Goal: Information Seeking & Learning: Find specific fact

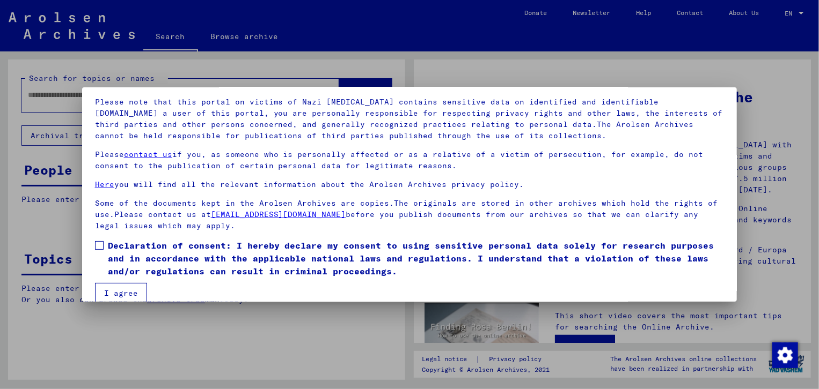
scroll to position [84, 0]
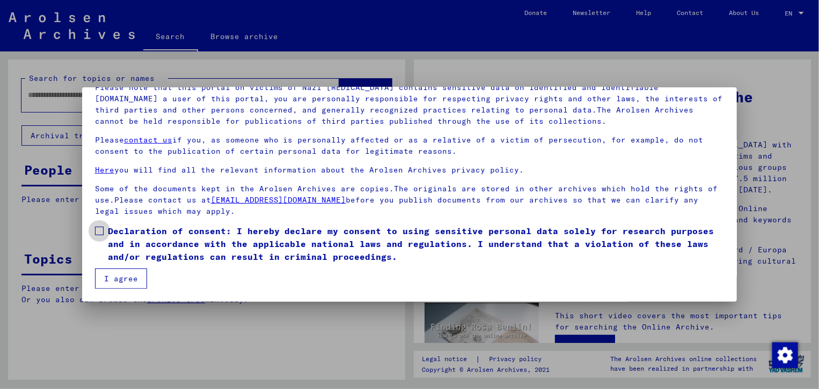
click at [97, 230] on span at bounding box center [99, 231] width 9 height 9
click at [130, 281] on button "I agree" at bounding box center [121, 279] width 52 height 20
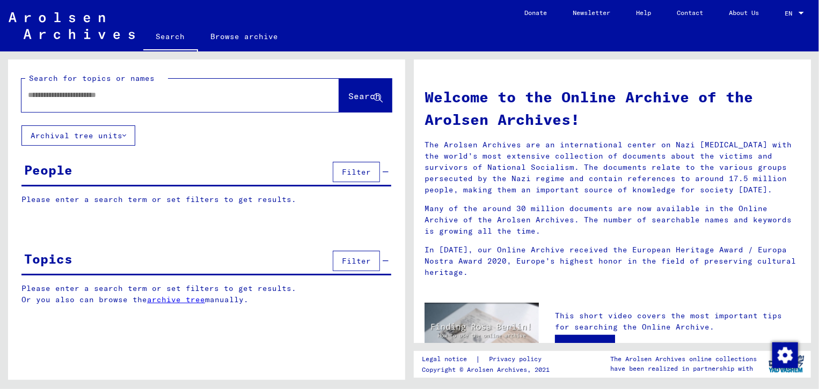
click at [47, 97] on input "text" at bounding box center [167, 95] width 279 height 11
type input "**********"
click at [348, 97] on span "Search" at bounding box center [364, 96] width 32 height 11
click at [350, 95] on span "Search" at bounding box center [364, 96] width 32 height 11
click at [348, 101] on span "Search" at bounding box center [365, 96] width 34 height 11
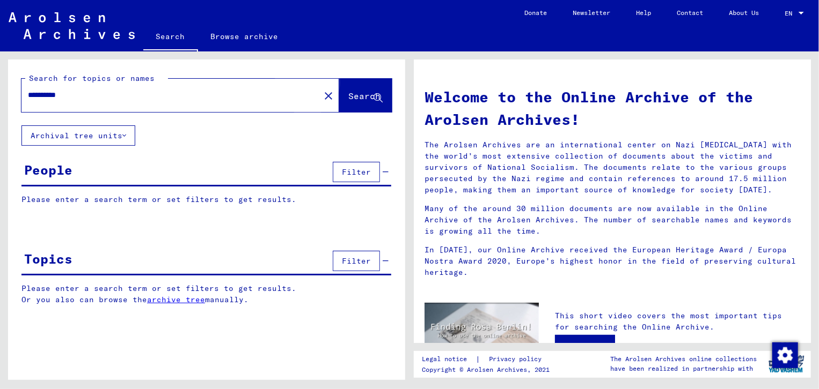
click at [351, 95] on span "Search" at bounding box center [364, 96] width 32 height 11
click at [121, 92] on input "**********" at bounding box center [167, 95] width 279 height 11
click at [361, 92] on span "Search" at bounding box center [364, 96] width 32 height 11
click at [351, 95] on span "Search" at bounding box center [364, 96] width 32 height 11
click at [350, 97] on span "Search" at bounding box center [364, 96] width 32 height 11
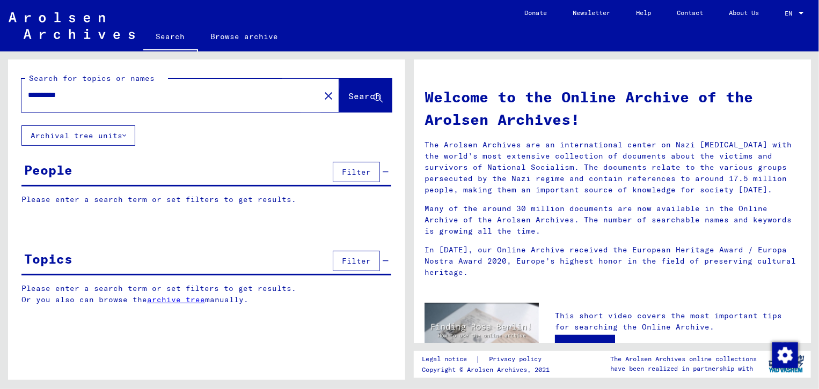
click at [354, 98] on span "Search" at bounding box center [364, 96] width 32 height 11
